Goal: Transaction & Acquisition: Obtain resource

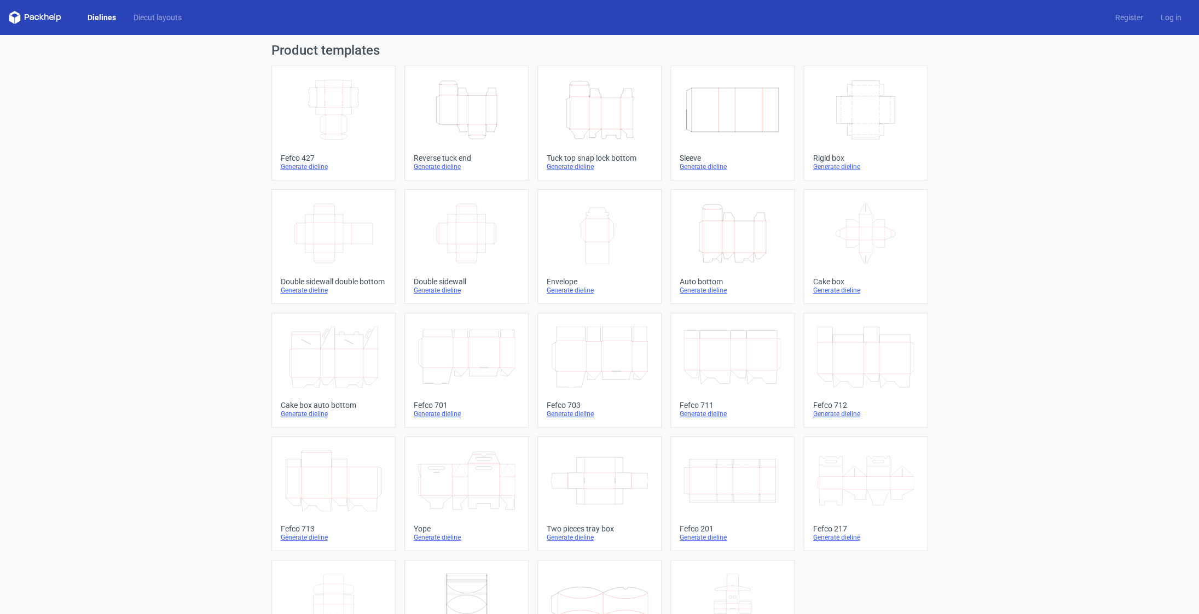
click at [738, 250] on icon "Height Depth Width" at bounding box center [732, 233] width 97 height 61
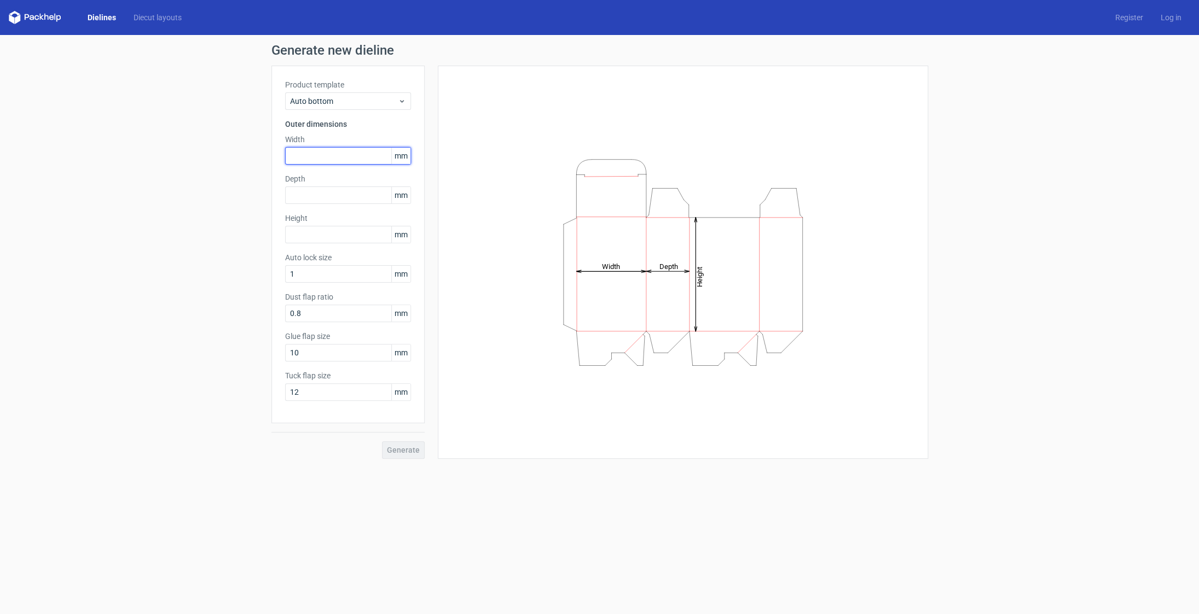
click at [381, 155] on input "text" at bounding box center [348, 156] width 126 height 18
type input "160"
click at [307, 196] on input "text" at bounding box center [348, 196] width 126 height 18
type input "160"
click at [320, 239] on input "text" at bounding box center [348, 235] width 126 height 18
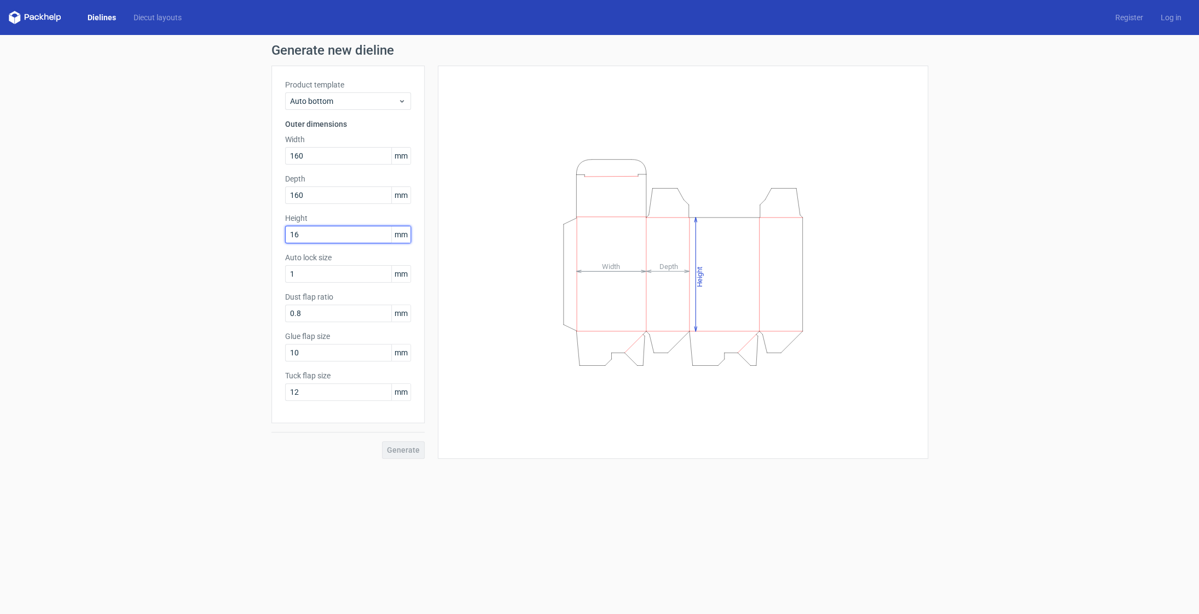
type input "160"
drag, startPoint x: 322, startPoint y: 194, endPoint x: 266, endPoint y: 191, distance: 55.4
click at [285, 191] on input "160" at bounding box center [348, 196] width 126 height 18
type input "100"
click at [350, 275] on input "1" at bounding box center [348, 274] width 126 height 18
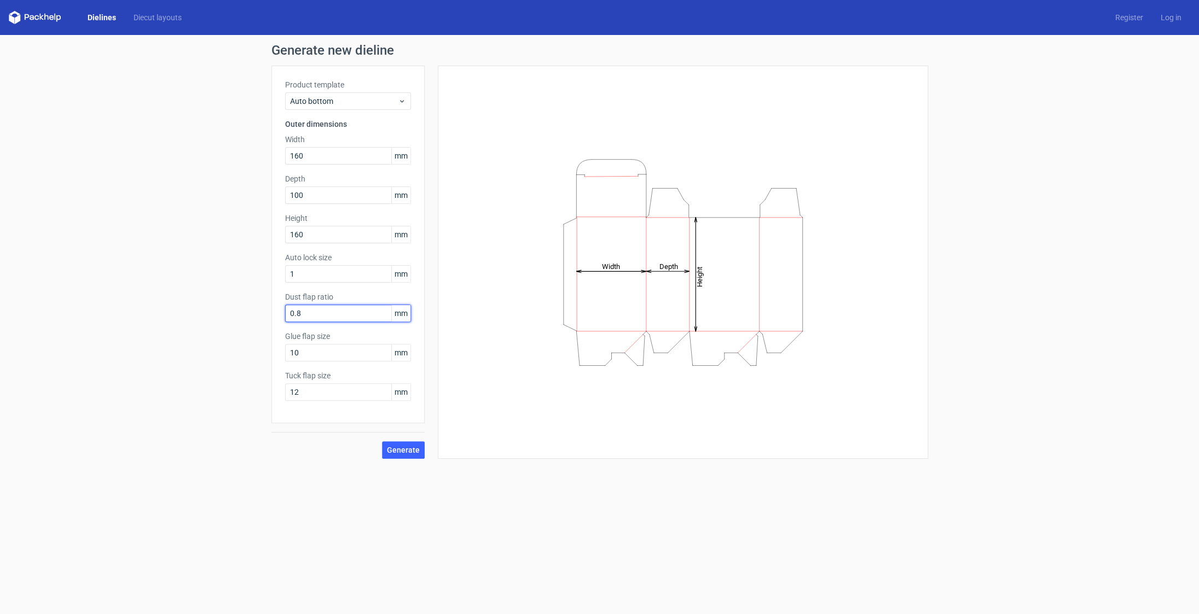
click at [347, 314] on input "0.8" at bounding box center [348, 314] width 126 height 18
click at [401, 451] on span "Generate" at bounding box center [403, 450] width 33 height 8
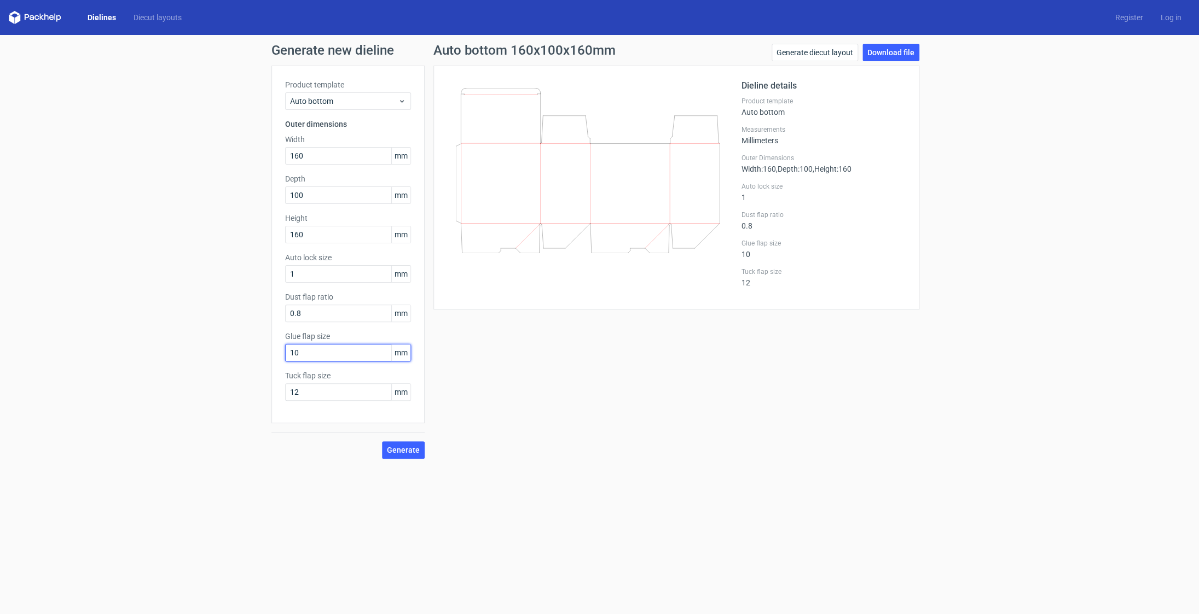
drag, startPoint x: 264, startPoint y: 347, endPoint x: 274, endPoint y: 347, distance: 9.9
click at [285, 347] on input "10" at bounding box center [348, 353] width 126 height 18
type input "15"
drag, startPoint x: 263, startPoint y: 309, endPoint x: 250, endPoint y: 309, distance: 13.1
click at [285, 309] on input "0.8" at bounding box center [348, 314] width 126 height 18
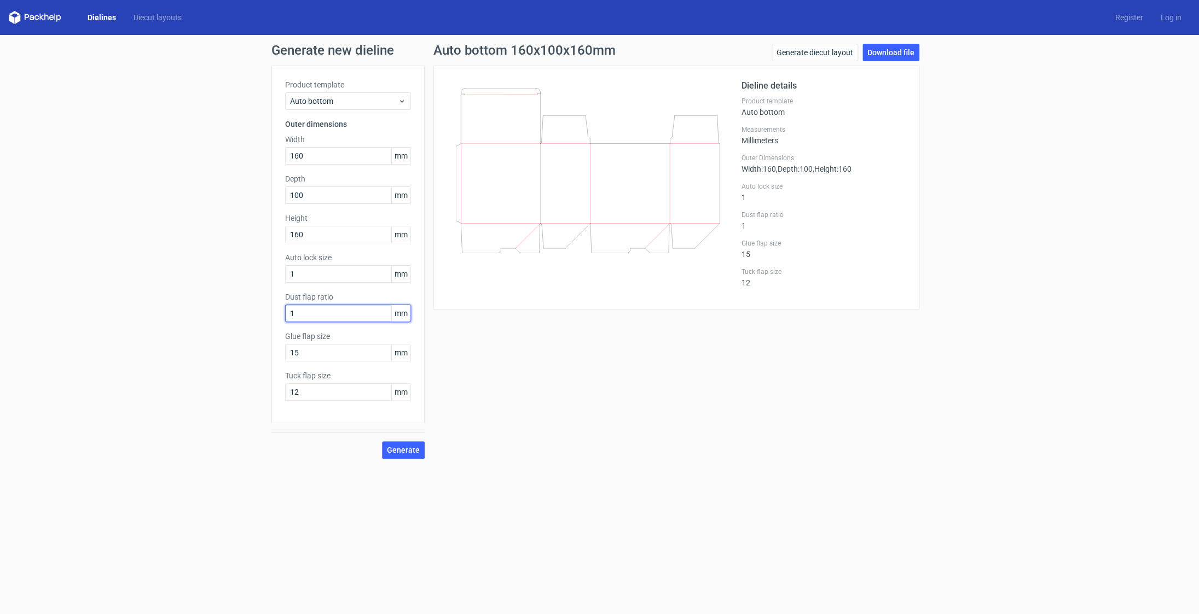
type input "10"
click at [413, 450] on span "Generate" at bounding box center [403, 450] width 33 height 8
click at [405, 454] on span "Generate" at bounding box center [403, 450] width 33 height 8
click at [893, 50] on link "Download file" at bounding box center [890, 53] width 57 height 18
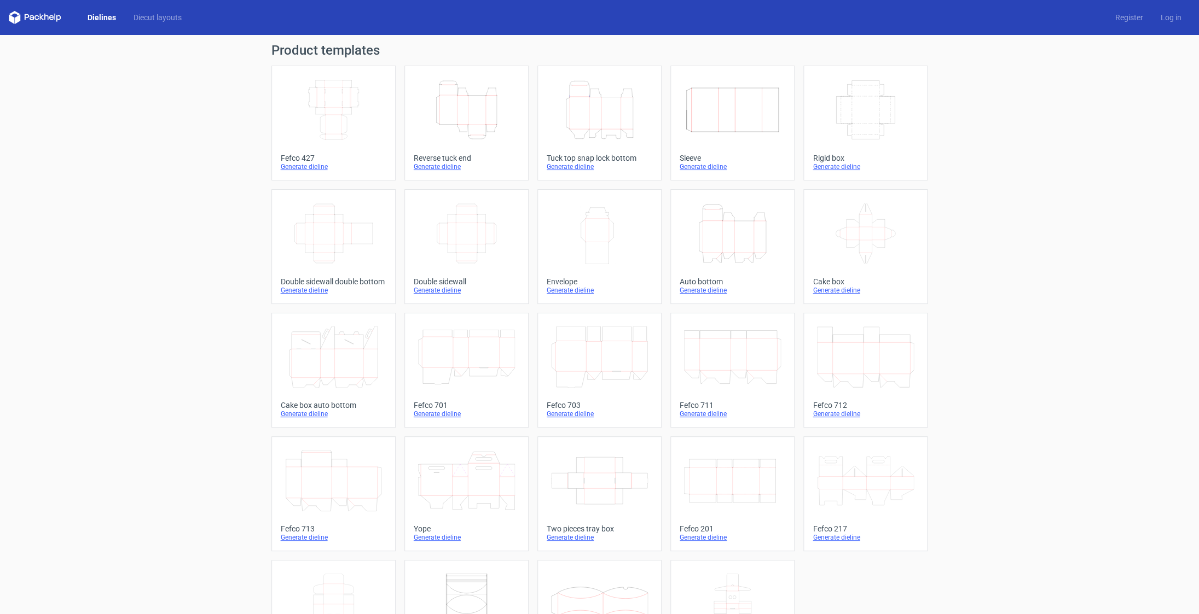
click at [351, 475] on icon at bounding box center [333, 480] width 97 height 61
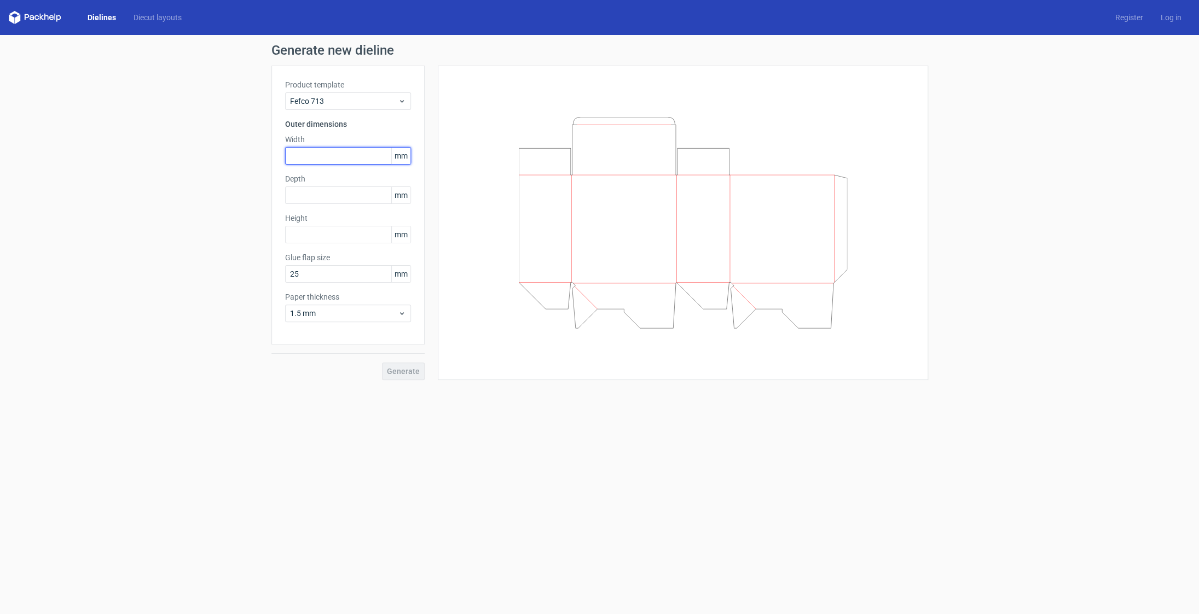
click at [357, 160] on input "text" at bounding box center [348, 156] width 126 height 18
type input "160"
click at [351, 198] on input "text" at bounding box center [348, 196] width 126 height 18
type input "100"
type input "160"
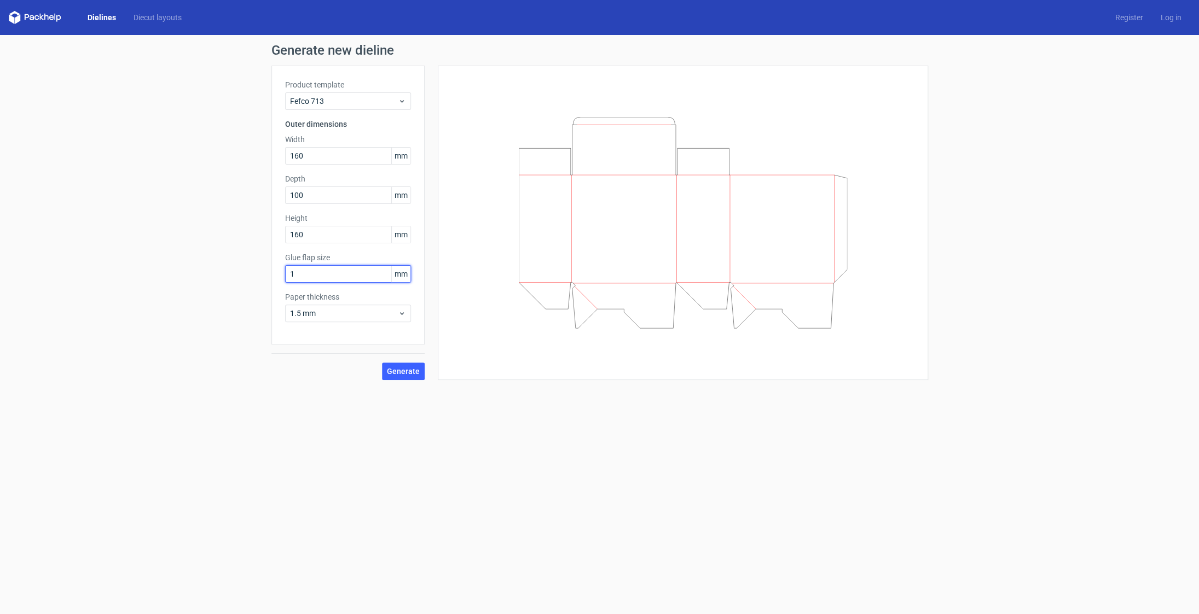
type input "15"
click at [359, 314] on span "1.5 mm" at bounding box center [344, 313] width 108 height 11
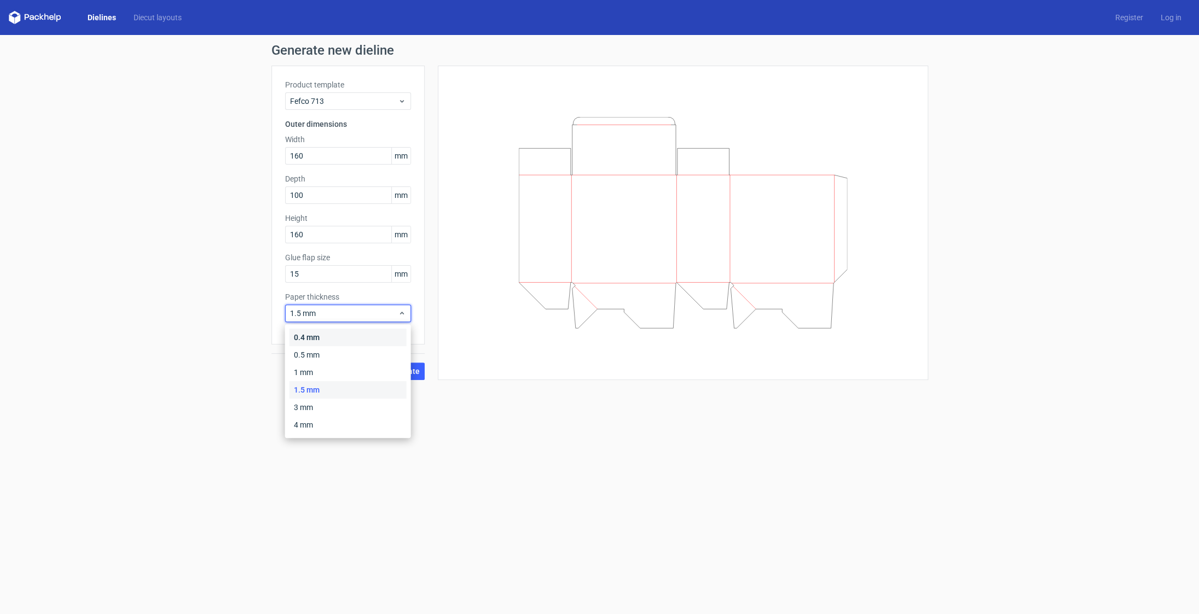
click at [354, 334] on div "0.4 mm" at bounding box center [347, 338] width 117 height 18
click at [401, 368] on span "Generate" at bounding box center [403, 372] width 33 height 8
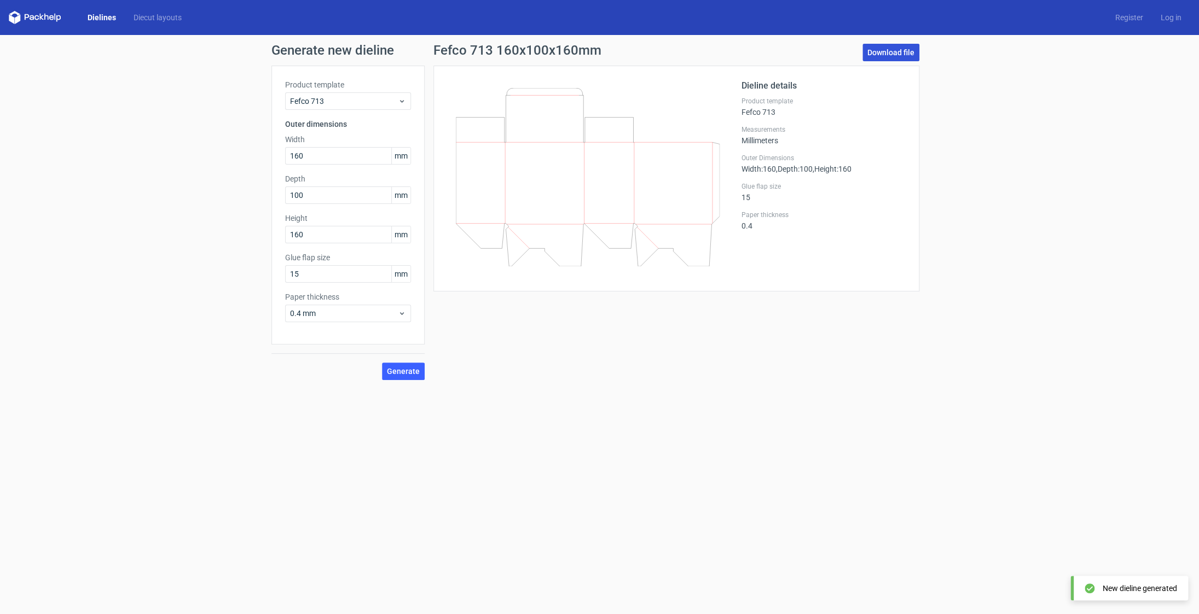
click at [885, 50] on link "Download file" at bounding box center [890, 53] width 57 height 18
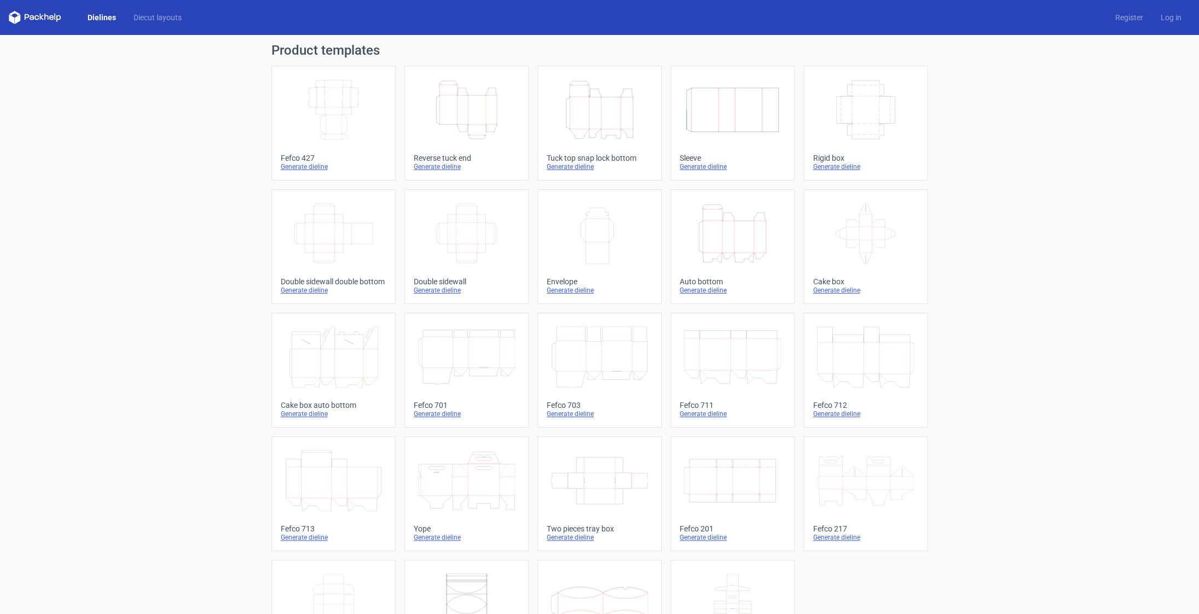
click at [785, 243] on div "Height Depth Width" at bounding box center [733, 234] width 106 height 70
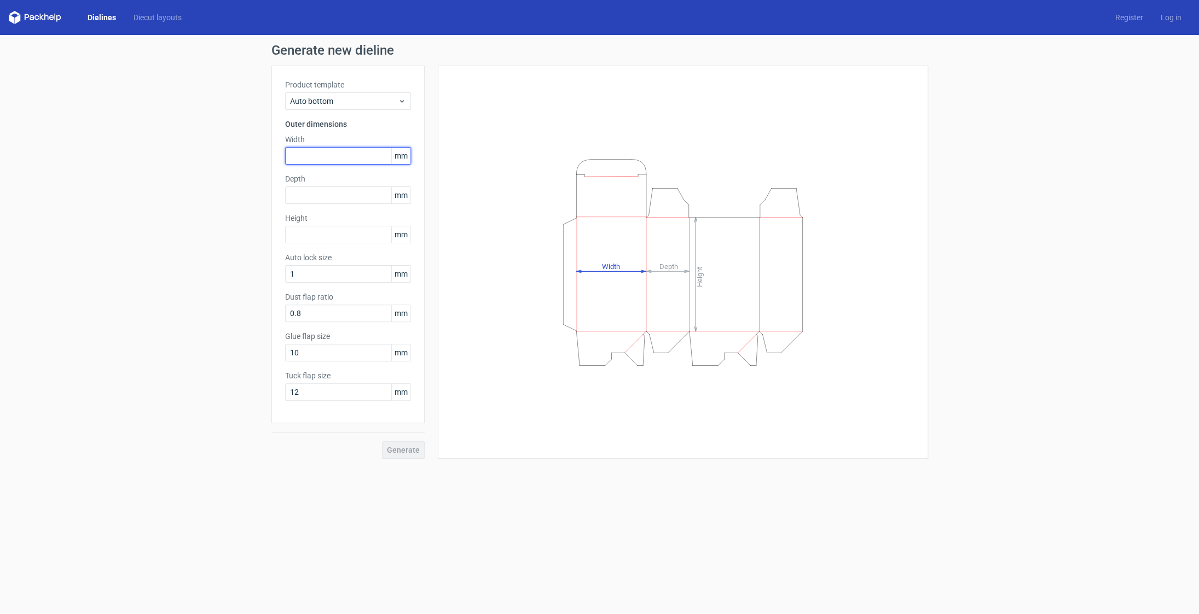
click at [313, 156] on input "text" at bounding box center [348, 156] width 126 height 18
type input "160"
type input "100"
type input "160"
click at [439, 272] on div "Height Depth Width" at bounding box center [683, 262] width 490 height 393
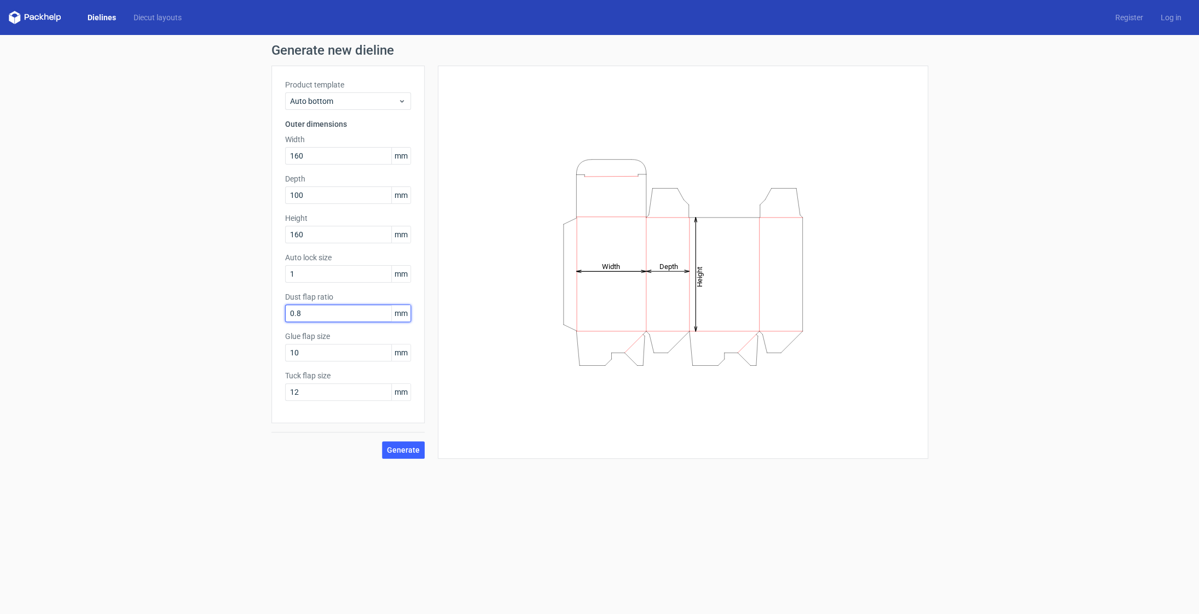
drag, startPoint x: 378, startPoint y: 318, endPoint x: 266, endPoint y: 304, distance: 111.9
click at [285, 305] on input "0.8" at bounding box center [348, 314] width 126 height 18
type input "15"
drag, startPoint x: 413, startPoint y: 454, endPoint x: 421, endPoint y: 455, distance: 7.7
click at [413, 454] on span "Generate" at bounding box center [403, 450] width 33 height 8
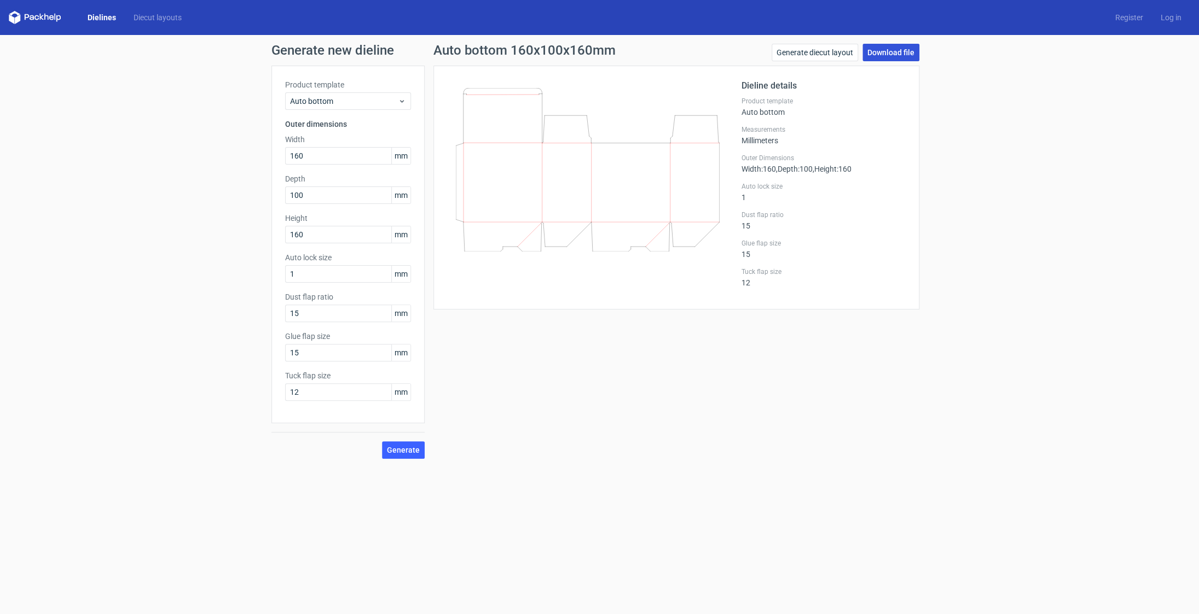
click at [889, 49] on link "Download file" at bounding box center [890, 53] width 57 height 18
drag, startPoint x: 324, startPoint y: 353, endPoint x: 264, endPoint y: 349, distance: 60.9
click at [285, 349] on input "15" at bounding box center [348, 353] width 126 height 18
type input "20"
click at [413, 454] on span "Generate" at bounding box center [403, 450] width 33 height 8
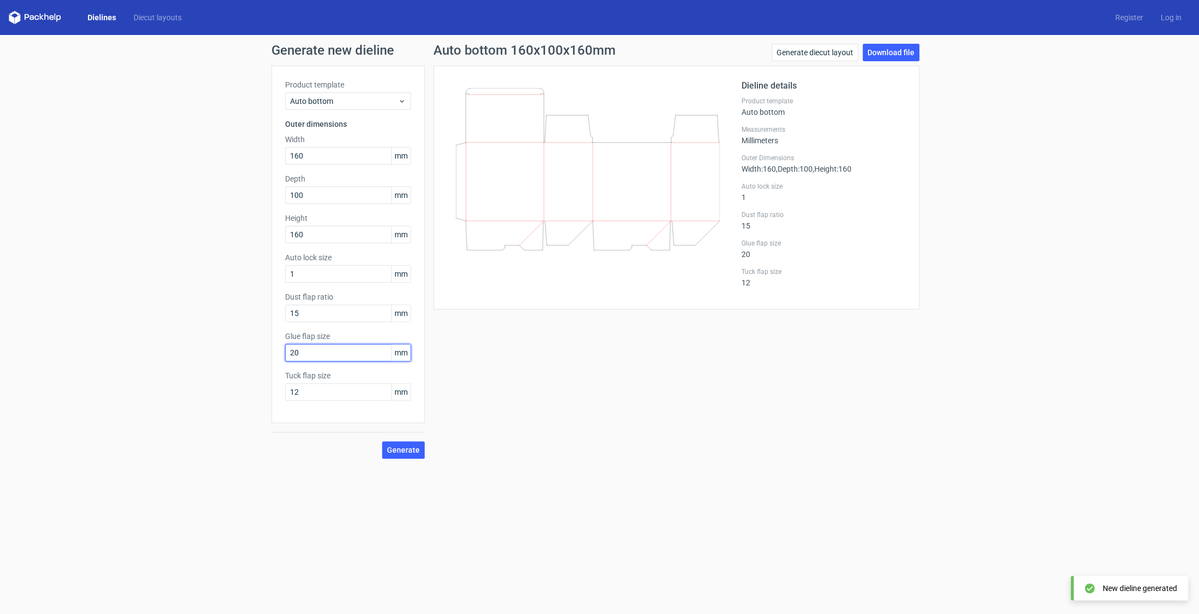
drag, startPoint x: 329, startPoint y: 352, endPoint x: 256, endPoint y: 346, distance: 73.0
click at [285, 346] on input "20" at bounding box center [348, 353] width 126 height 18
drag, startPoint x: 307, startPoint y: 311, endPoint x: 244, endPoint y: 304, distance: 63.3
click at [285, 305] on input "15" at bounding box center [348, 314] width 126 height 18
click at [410, 449] on span "Generate" at bounding box center [403, 450] width 33 height 8
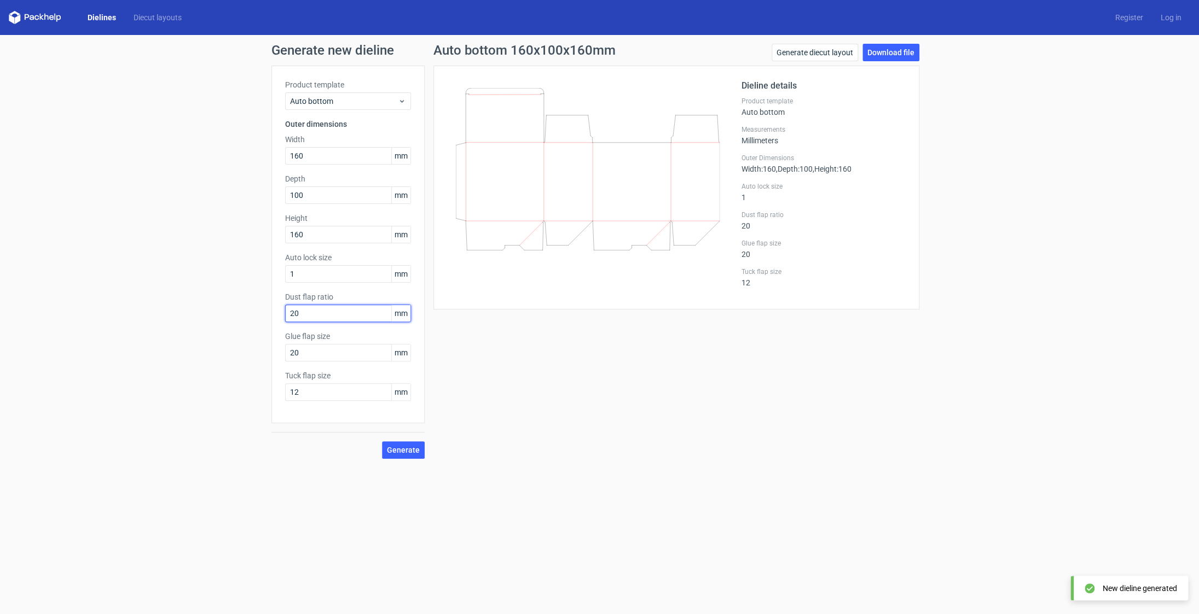
drag, startPoint x: 303, startPoint y: 310, endPoint x: 264, endPoint y: 304, distance: 38.8
click at [285, 305] on input "20" at bounding box center [348, 314] width 126 height 18
type input "30"
click at [414, 449] on span "Generate" at bounding box center [403, 450] width 33 height 8
drag, startPoint x: 253, startPoint y: 389, endPoint x: 216, endPoint y: 386, distance: 36.8
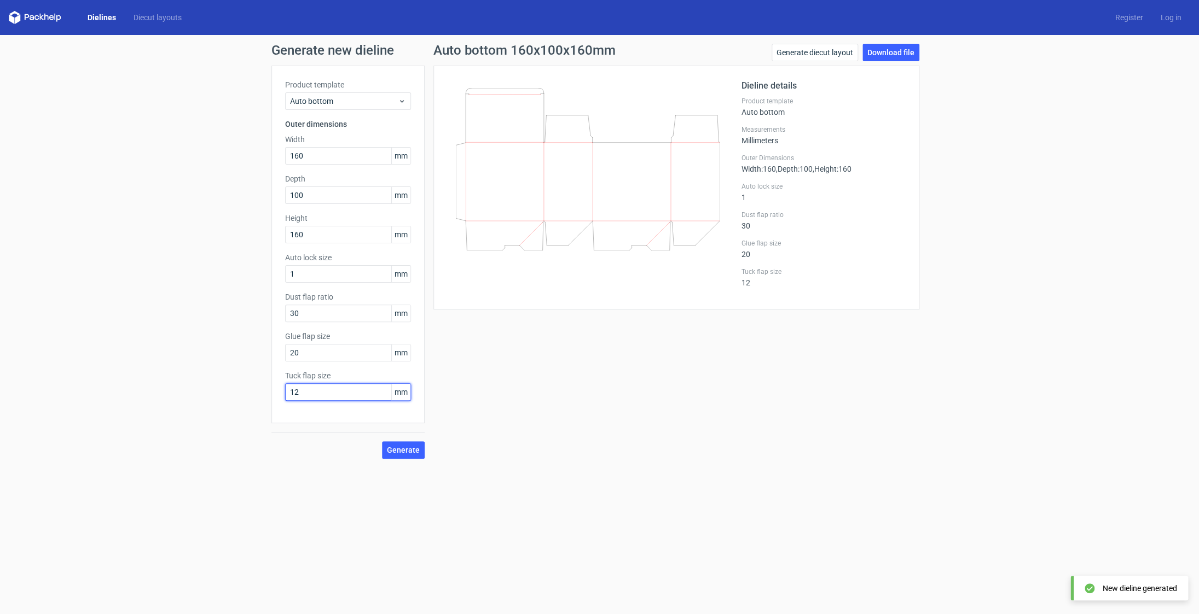
click at [285, 386] on input "12" at bounding box center [348, 393] width 126 height 18
type input "17"
click at [415, 454] on span "Generate" at bounding box center [403, 450] width 33 height 8
click at [315, 395] on input "17" at bounding box center [348, 393] width 126 height 18
drag, startPoint x: 318, startPoint y: 315, endPoint x: 258, endPoint y: 305, distance: 61.0
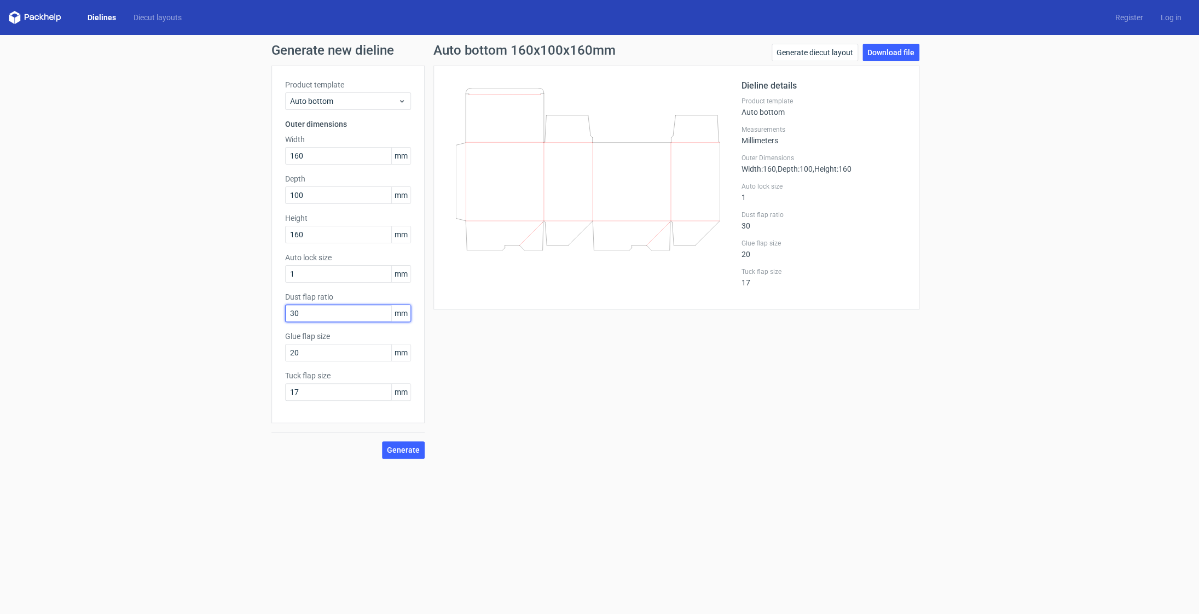
click at [285, 305] on input "30" at bounding box center [348, 314] width 126 height 18
type input "8"
click at [382, 442] on button "Generate" at bounding box center [403, 451] width 43 height 18
click at [620, 429] on div "Auto bottom 160x100x160mm Generate diecut layout Download file Dieline details …" at bounding box center [676, 251] width 503 height 415
drag, startPoint x: 300, startPoint y: 309, endPoint x: 245, endPoint y: 305, distance: 55.9
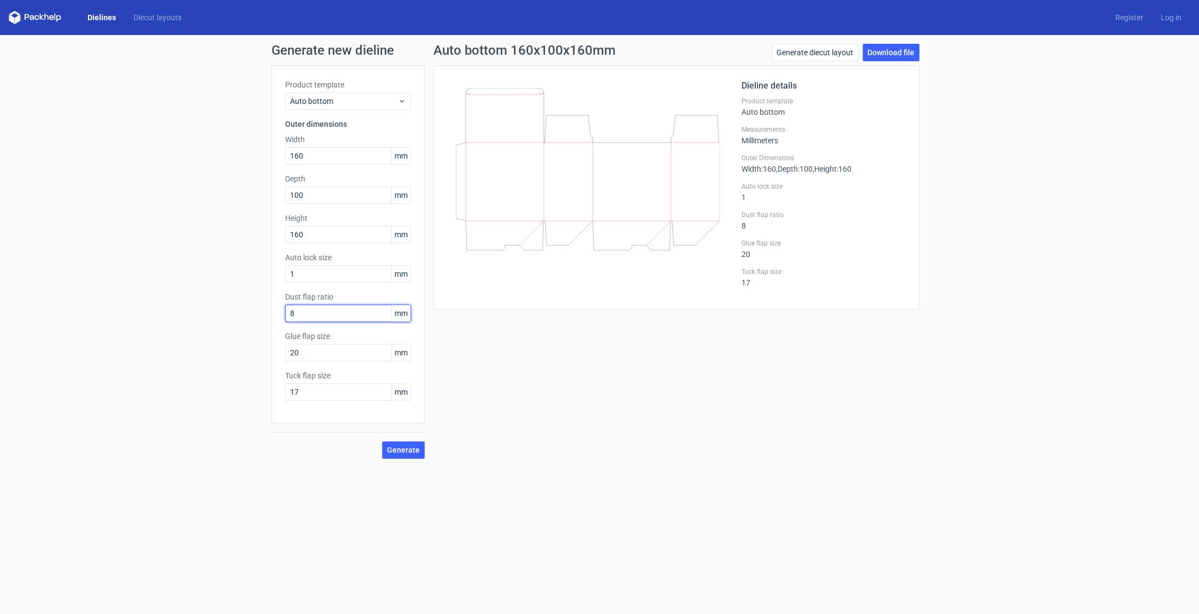
click at [285, 305] on input "8" at bounding box center [348, 314] width 126 height 18
type input "8"
drag, startPoint x: 297, startPoint y: 315, endPoint x: 259, endPoint y: 313, distance: 37.2
click at [285, 313] on input "8" at bounding box center [348, 314] width 126 height 18
click at [488, 409] on div "Auto bottom 160x100x160mm Generate diecut layout Download file Dieline details …" at bounding box center [676, 251] width 503 height 415
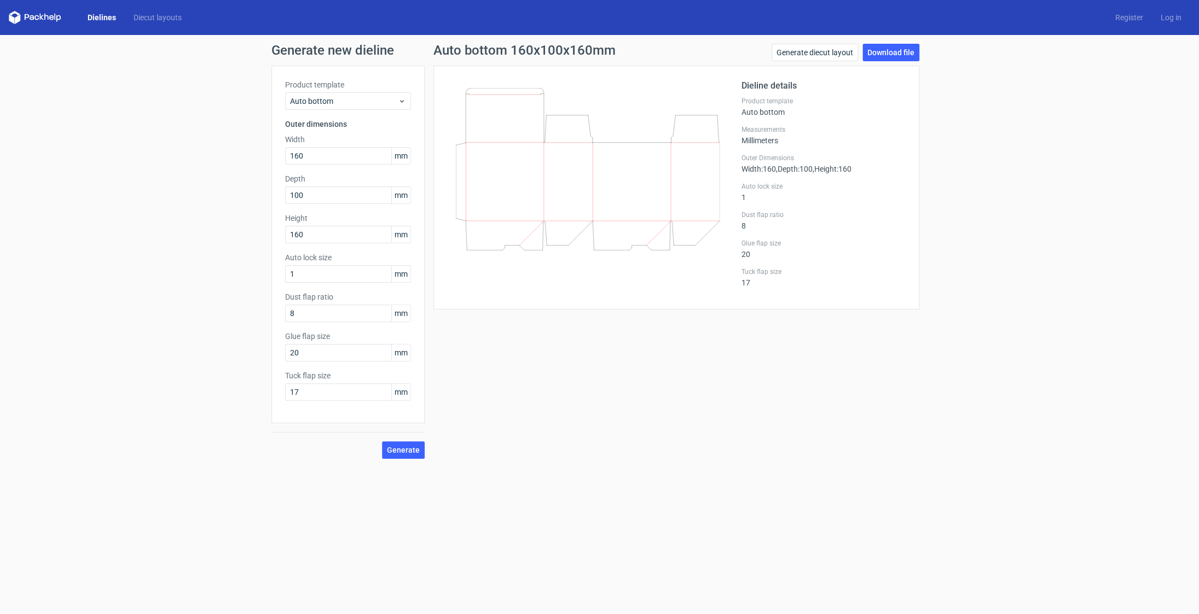
drag, startPoint x: 411, startPoint y: 447, endPoint x: 423, endPoint y: 442, distance: 12.7
click at [411, 448] on span "Generate" at bounding box center [403, 450] width 33 height 8
click at [882, 54] on link "Download file" at bounding box center [890, 53] width 57 height 18
drag, startPoint x: 338, startPoint y: 155, endPoint x: 278, endPoint y: 154, distance: 60.2
click at [285, 154] on input "160" at bounding box center [348, 156] width 126 height 18
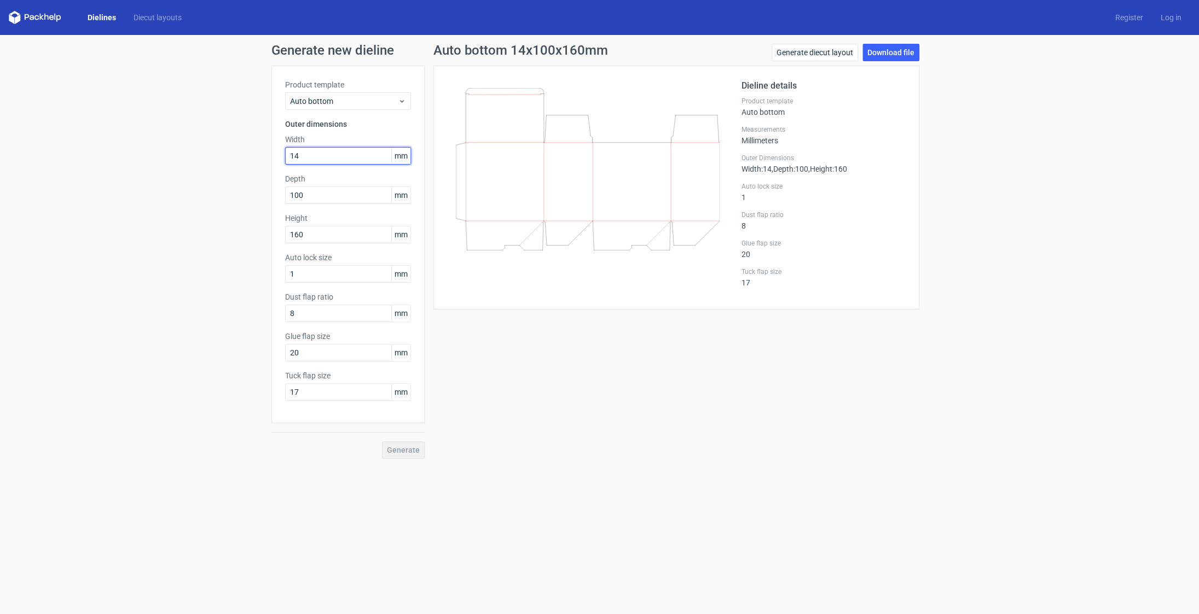
type input "140"
click at [319, 196] on input "100" at bounding box center [348, 196] width 126 height 18
click at [410, 454] on span "Generate" at bounding box center [403, 450] width 33 height 8
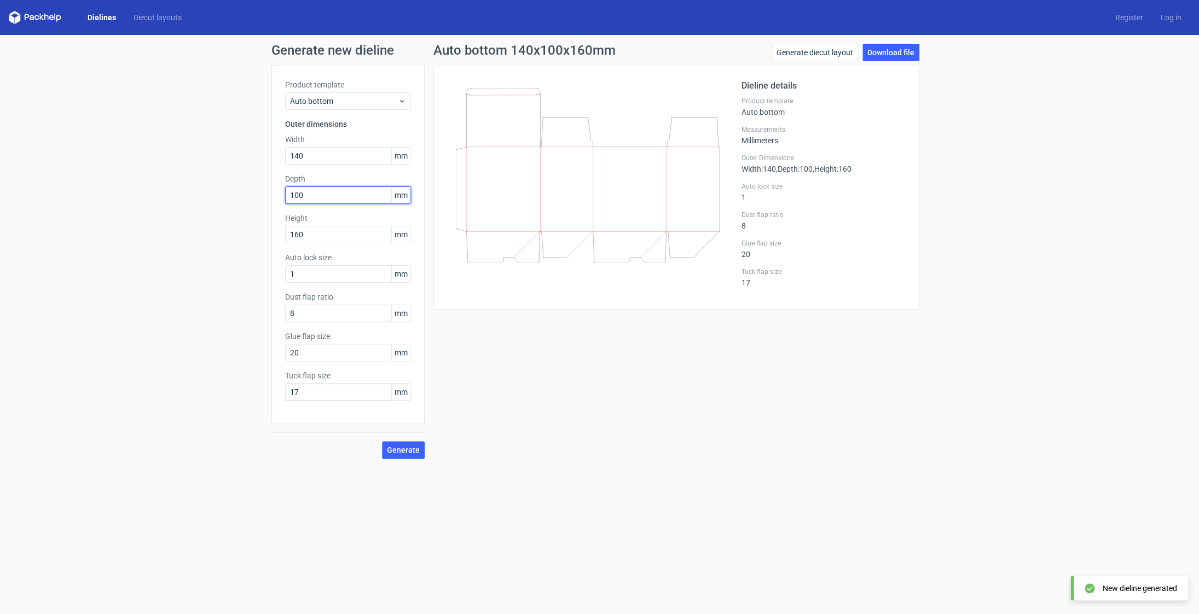
drag, startPoint x: 308, startPoint y: 195, endPoint x: 268, endPoint y: 189, distance: 40.5
click at [285, 189] on input "100" at bounding box center [348, 196] width 126 height 18
click at [392, 450] on span "Generate" at bounding box center [403, 450] width 33 height 8
drag, startPoint x: 899, startPoint y: 56, endPoint x: 912, endPoint y: 59, distance: 13.5
click at [899, 56] on link "Download file" at bounding box center [890, 53] width 57 height 18
